Goal: Task Accomplishment & Management: Complete application form

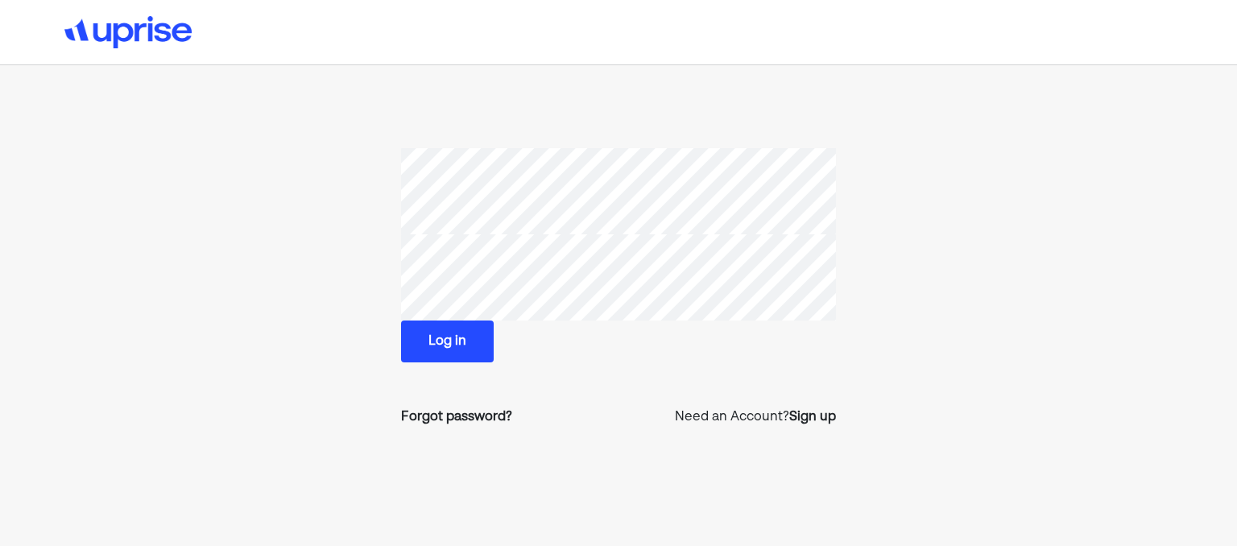
click at [446, 341] on button "Log in" at bounding box center [447, 341] width 93 height 42
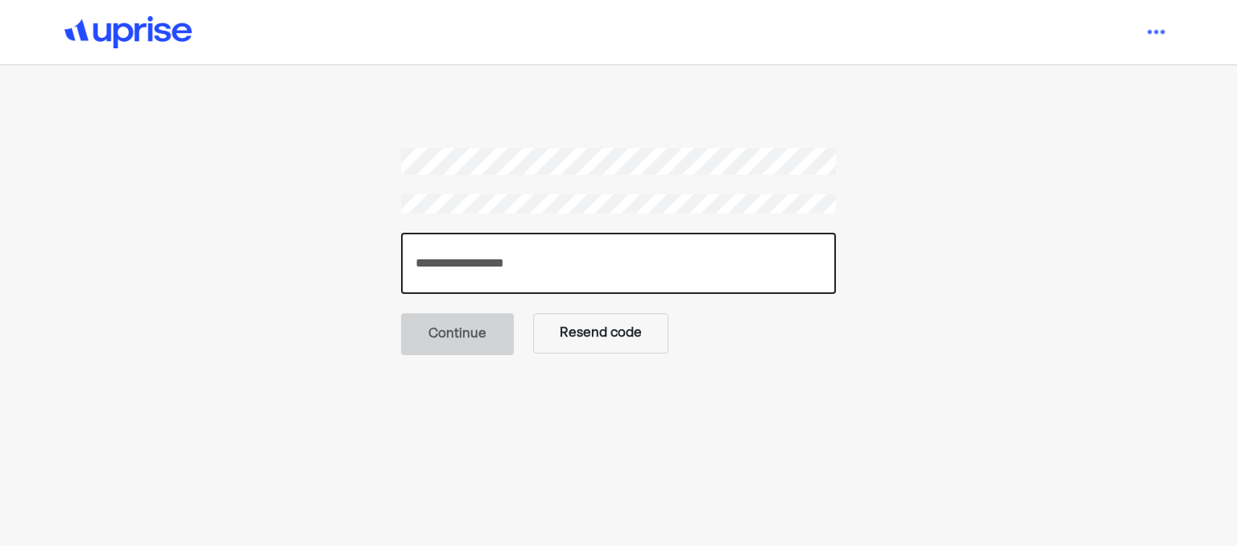
click at [618, 260] on input "number" at bounding box center [618, 263] width 435 height 61
type input "******"
